Goal: Find specific page/section: Find specific page/section

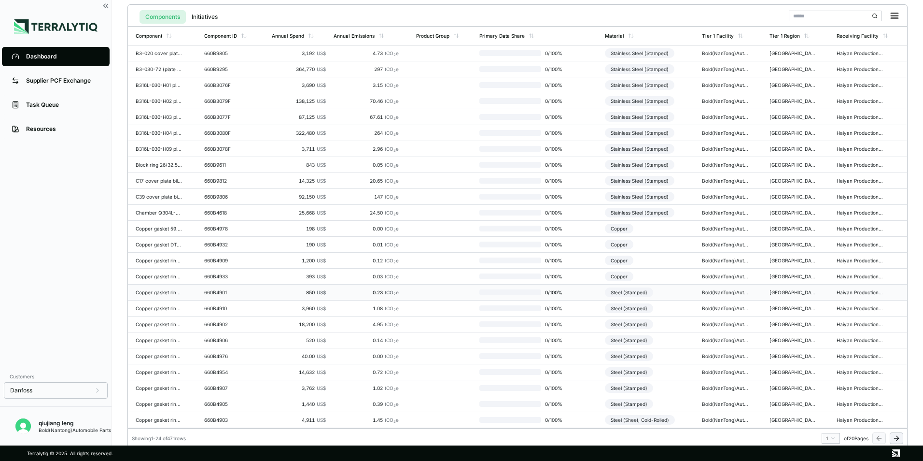
scroll to position [225, 0]
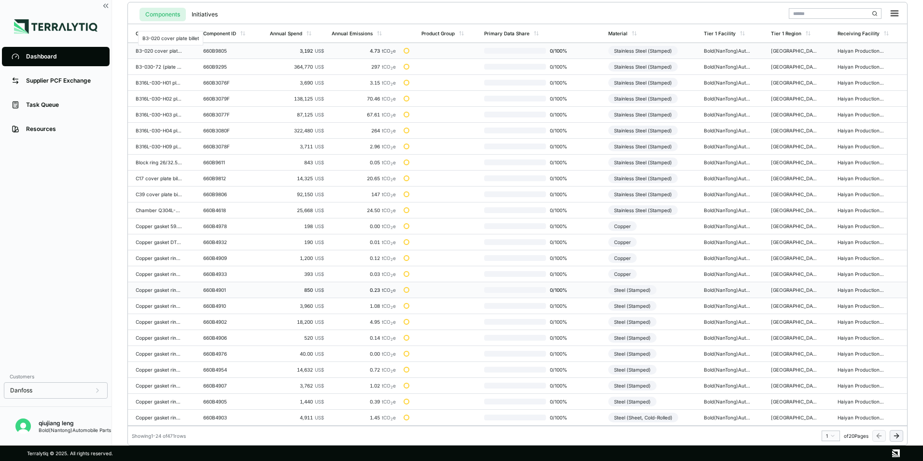
click at [165, 50] on div "B3-020 cover plate billet" at bounding box center [159, 51] width 46 height 6
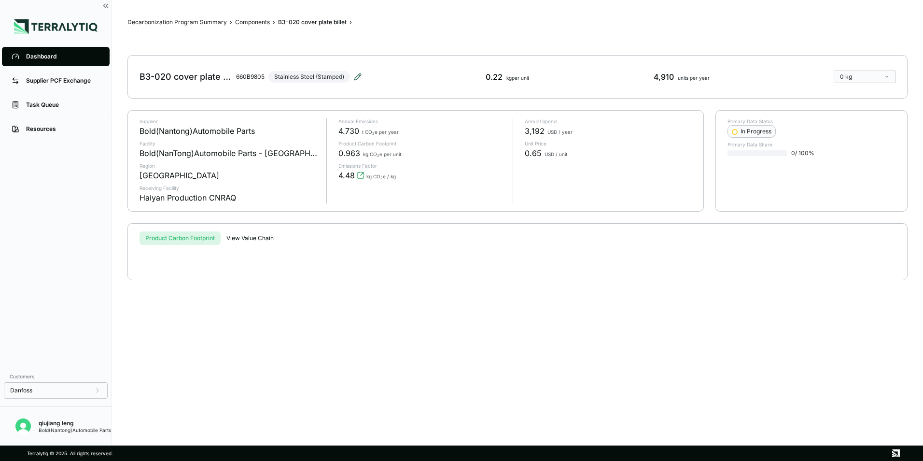
click at [358, 80] on icon at bounding box center [358, 77] width 8 height 8
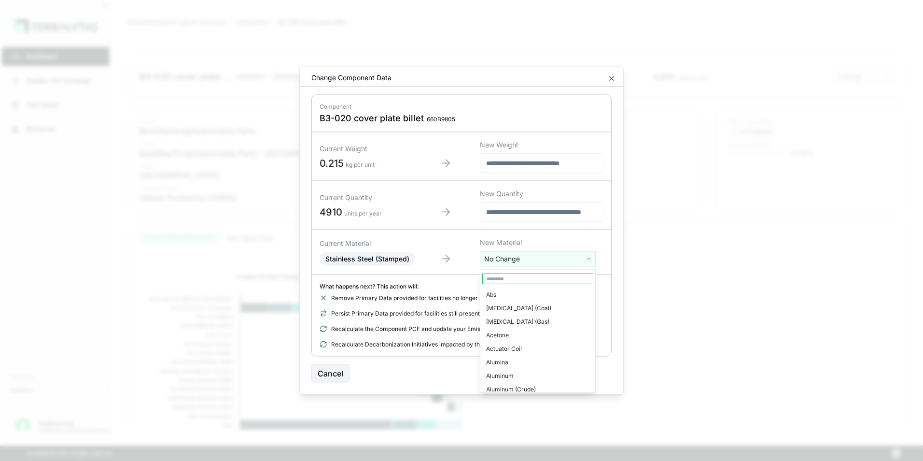
click at [591, 261] on html "Dashboard Supplier PCF Exchange Task Queue Resources Customers Danfoss qiujiang…" at bounding box center [461, 230] width 923 height 461
click at [534, 278] on input "text" at bounding box center [537, 278] width 111 height 11
drag, startPoint x: 523, startPoint y: 278, endPoint x: 464, endPoint y: 282, distance: 59.5
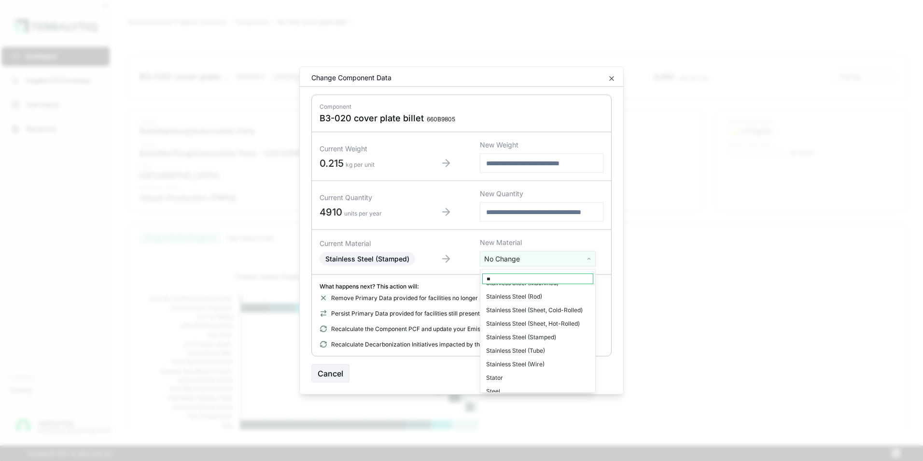
click at [464, 282] on html "Dashboard Supplier PCF Exchange Task Queue Resources Customers Danfoss qiujiang…" at bounding box center [461, 230] width 923 height 461
type input "*"
type input "******"
click at [612, 79] on html "Dashboard Supplier PCF Exchange Task Queue Resources Customers Danfoss qiujiang…" at bounding box center [461, 230] width 923 height 461
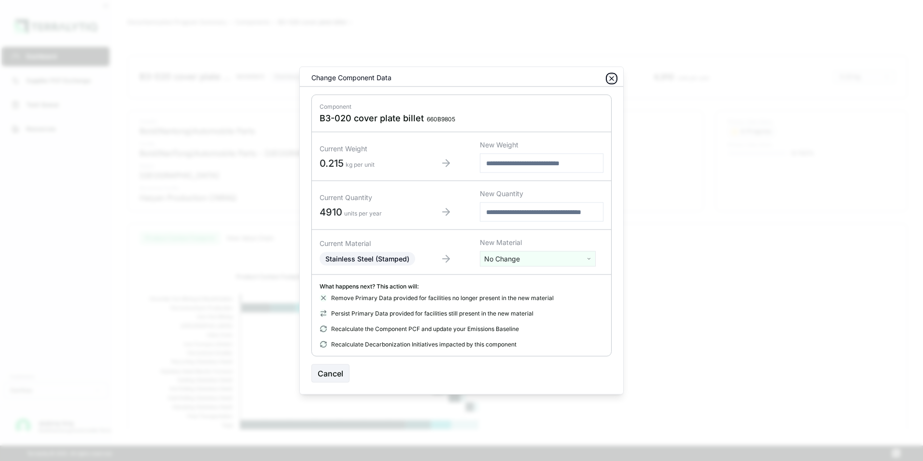
click at [612, 79] on icon "button" at bounding box center [612, 79] width 4 height 4
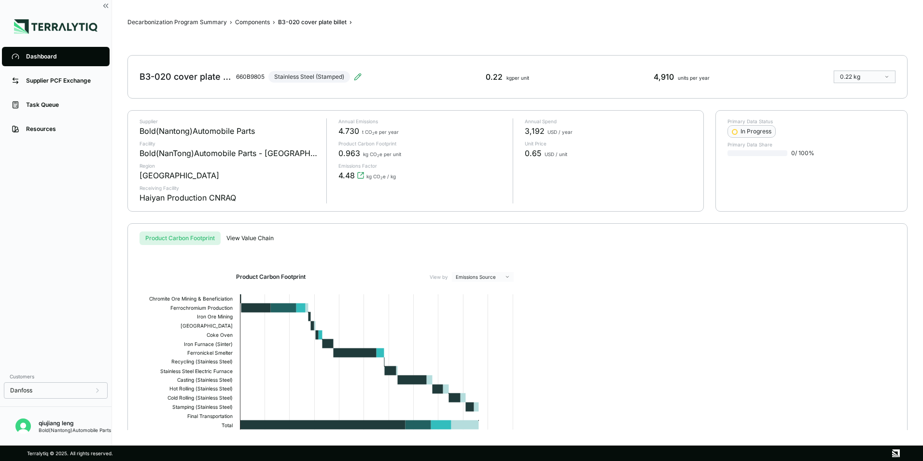
click at [48, 55] on div "Dashboard" at bounding box center [63, 57] width 74 height 8
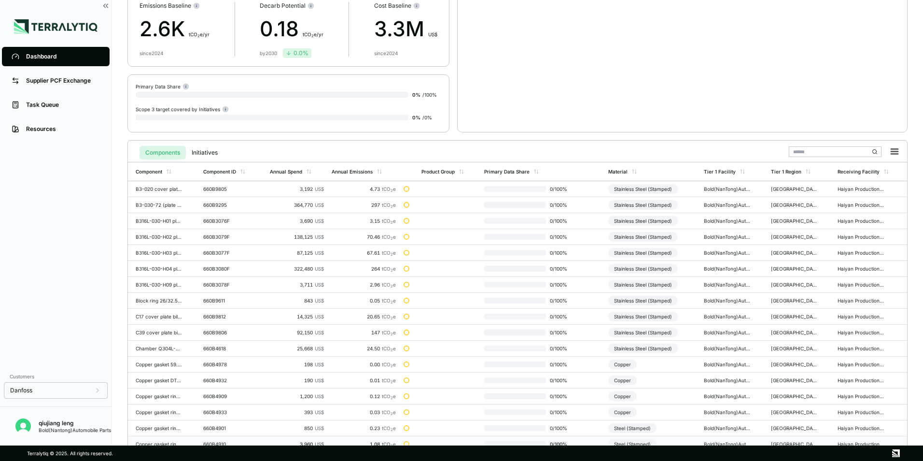
scroll to position [225, 0]
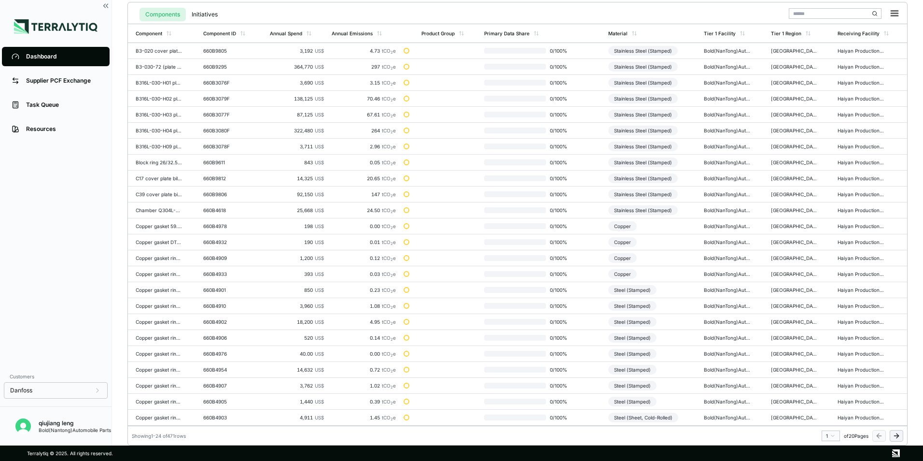
click at [895, 436] on icon at bounding box center [897, 436] width 8 height 8
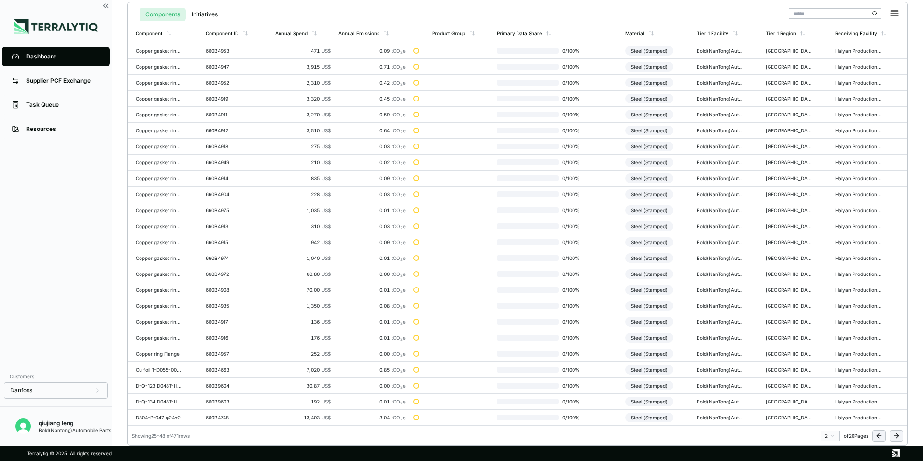
click at [900, 436] on icon at bounding box center [897, 436] width 8 height 8
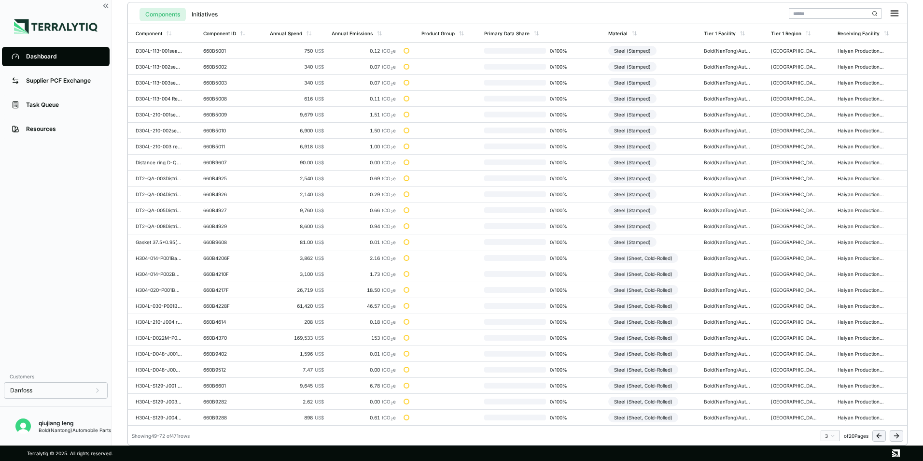
click at [894, 434] on icon at bounding box center [897, 436] width 8 height 8
click at [900, 434] on icon at bounding box center [897, 436] width 8 height 8
click at [897, 434] on icon at bounding box center [897, 436] width 8 height 8
click at [895, 436] on icon at bounding box center [896, 436] width 4 height 0
click at [896, 433] on icon at bounding box center [897, 436] width 8 height 8
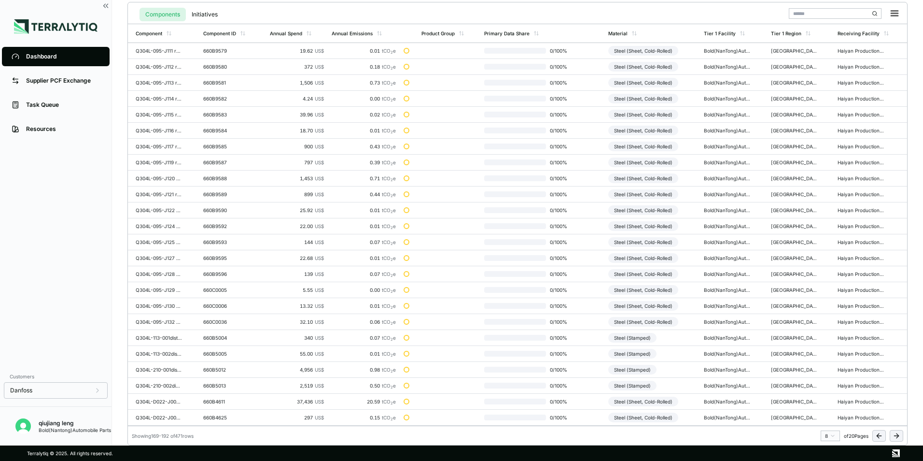
click at [895, 434] on icon at bounding box center [897, 436] width 8 height 8
click at [894, 434] on icon at bounding box center [897, 436] width 8 height 8
click at [897, 436] on icon at bounding box center [896, 436] width 4 height 0
click at [896, 432] on icon at bounding box center [897, 436] width 8 height 8
click at [898, 434] on icon at bounding box center [898, 435] width 2 height 4
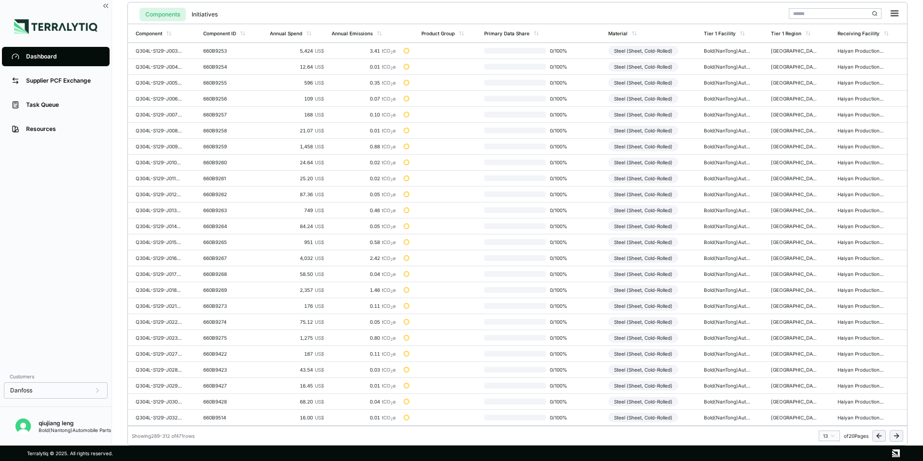
click at [896, 436] on icon at bounding box center [896, 436] width 4 height 0
click at [900, 434] on icon at bounding box center [897, 436] width 8 height 8
click at [898, 436] on icon at bounding box center [896, 436] width 4 height 0
click at [895, 437] on icon at bounding box center [897, 436] width 8 height 8
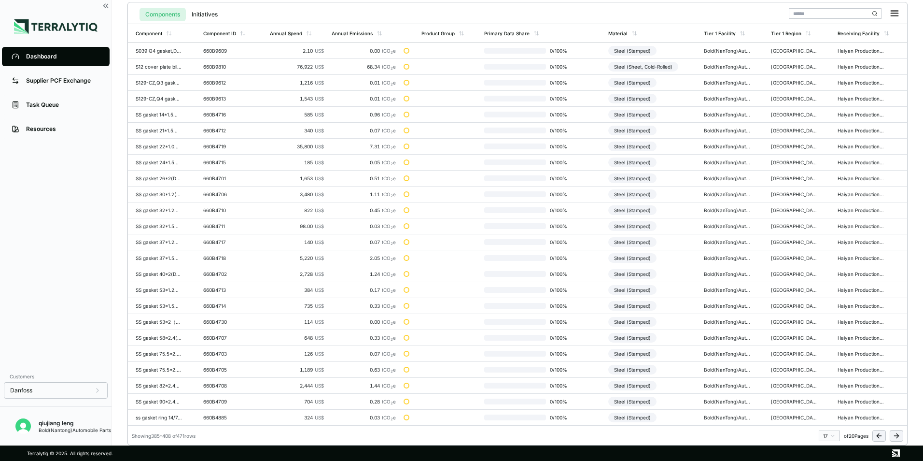
click at [900, 436] on icon at bounding box center [897, 436] width 8 height 8
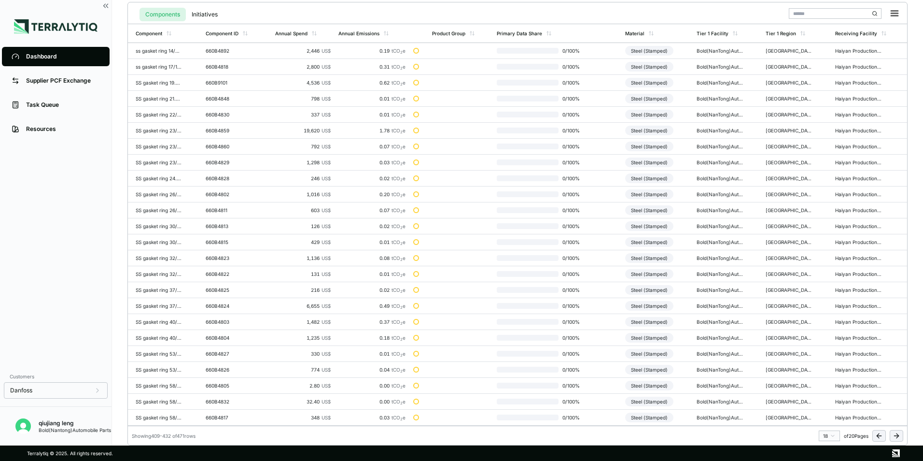
click at [895, 436] on icon at bounding box center [897, 436] width 8 height 8
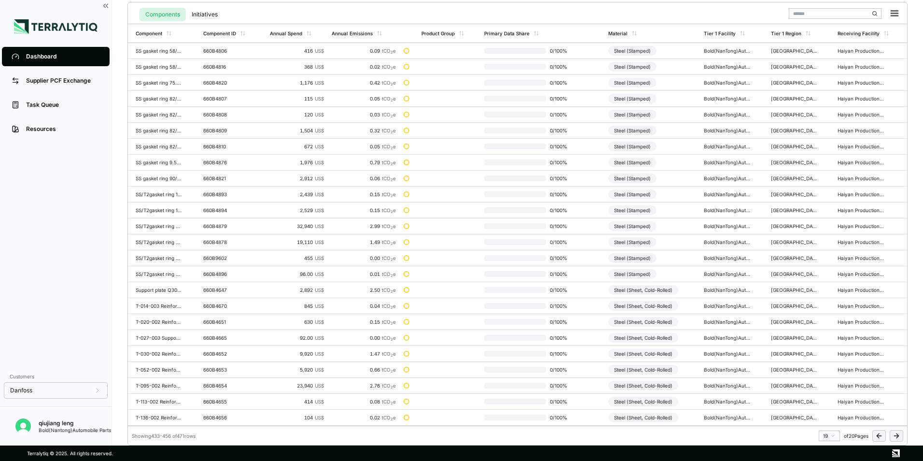
click at [895, 436] on icon at bounding box center [896, 436] width 4 height 0
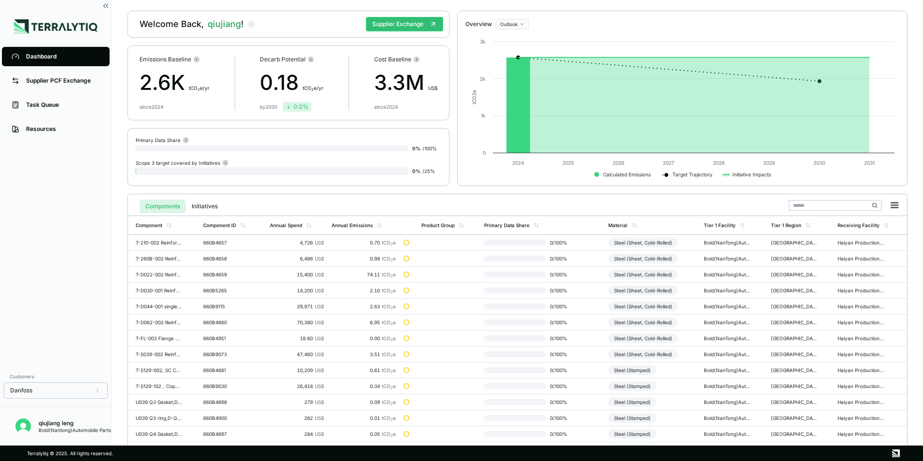
scroll to position [0, 0]
